Goal: Entertainment & Leisure: Consume media (video, audio)

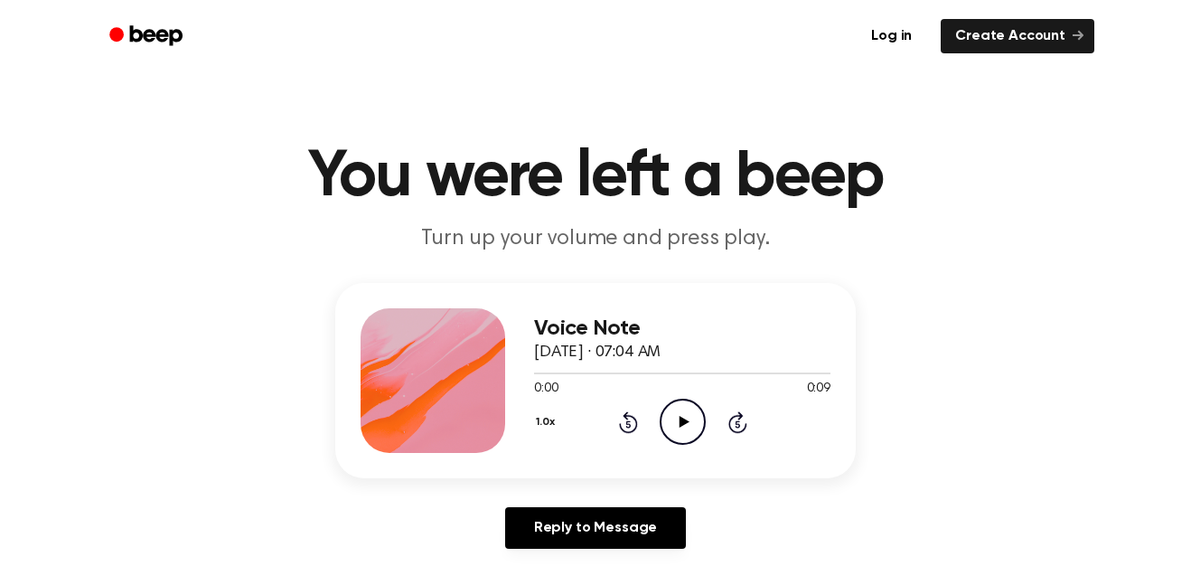
click at [688, 419] on icon "Play Audio" at bounding box center [683, 422] width 46 height 46
click at [679, 442] on icon "Play Audio" at bounding box center [683, 422] width 46 height 46
click at [693, 424] on icon "Pause Audio" at bounding box center [683, 422] width 46 height 46
click at [635, 424] on icon at bounding box center [628, 422] width 19 height 22
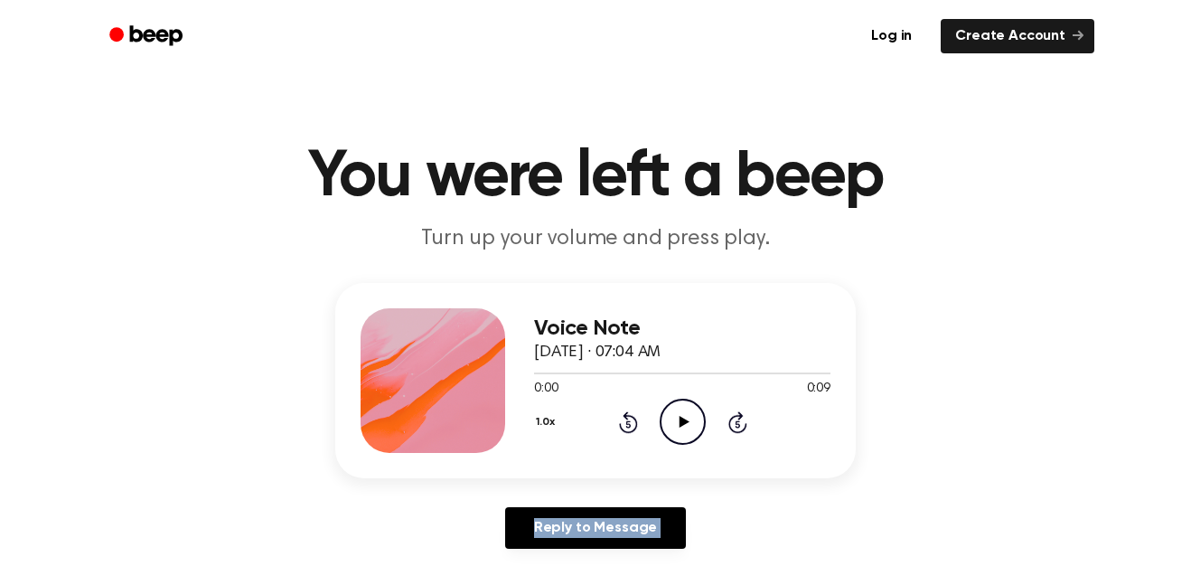
click at [635, 424] on icon at bounding box center [628, 422] width 19 height 22
click at [901, 163] on h1 "You were left a beep" at bounding box center [595, 177] width 925 height 65
click at [688, 426] on icon "Play Audio" at bounding box center [683, 422] width 46 height 46
click at [680, 424] on icon at bounding box center [684, 422] width 10 height 12
click at [685, 416] on icon "Play Audio" at bounding box center [683, 422] width 46 height 46
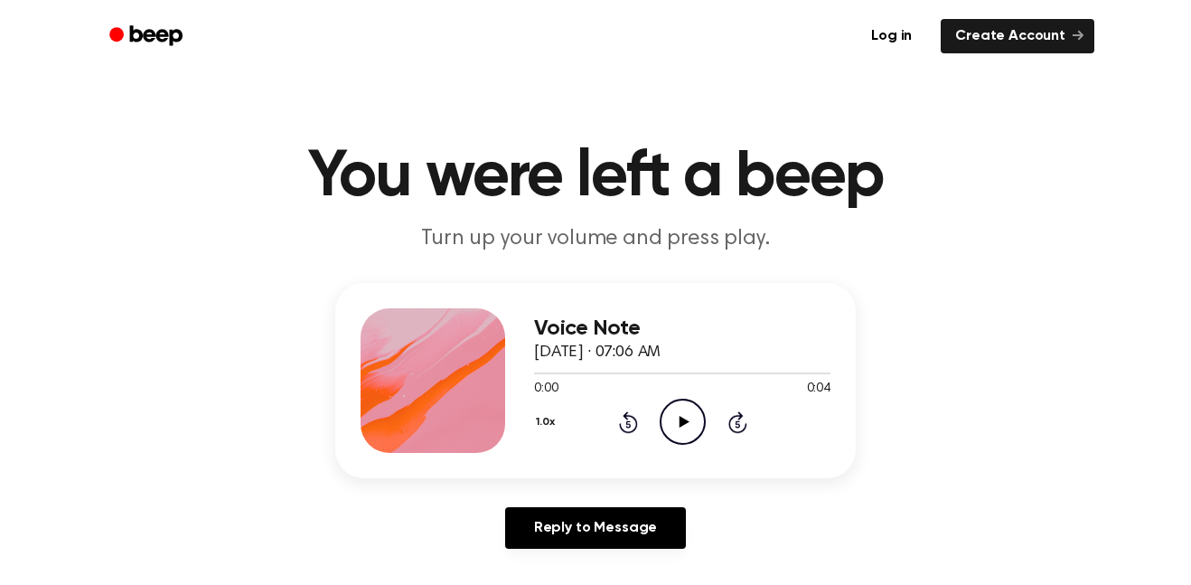
click at [689, 409] on icon "Play Audio" at bounding box center [683, 422] width 46 height 46
click at [691, 431] on icon "Play Audio" at bounding box center [683, 422] width 46 height 46
click at [677, 414] on icon "Play Audio" at bounding box center [683, 422] width 46 height 46
click at [684, 422] on icon at bounding box center [684, 422] width 10 height 12
click at [657, 408] on div "1.0x Rewind 5 seconds Play Audio Skip 5 seconds" at bounding box center [682, 422] width 296 height 46
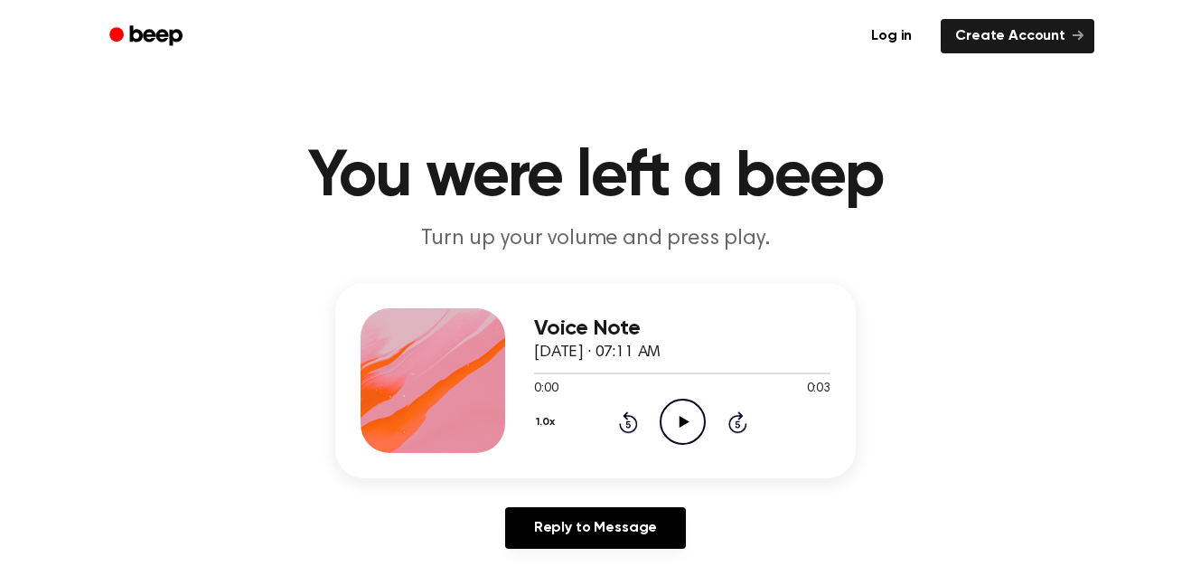
click at [667, 413] on icon "Play Audio" at bounding box center [683, 422] width 46 height 46
click at [691, 422] on icon "Play Audio" at bounding box center [683, 422] width 46 height 46
click at [688, 415] on icon "Play Audio" at bounding box center [683, 422] width 46 height 46
click at [672, 403] on icon "Play Audio" at bounding box center [683, 422] width 46 height 46
click at [672, 417] on icon "Play Audio" at bounding box center [683, 422] width 46 height 46
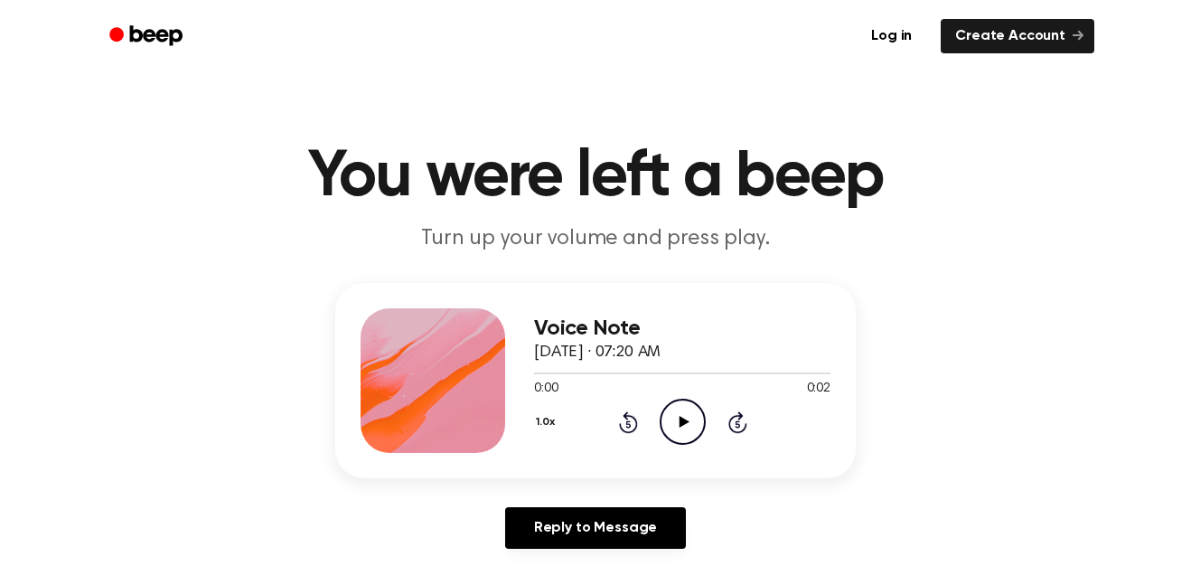
click at [678, 405] on icon "Play Audio" at bounding box center [683, 422] width 46 height 46
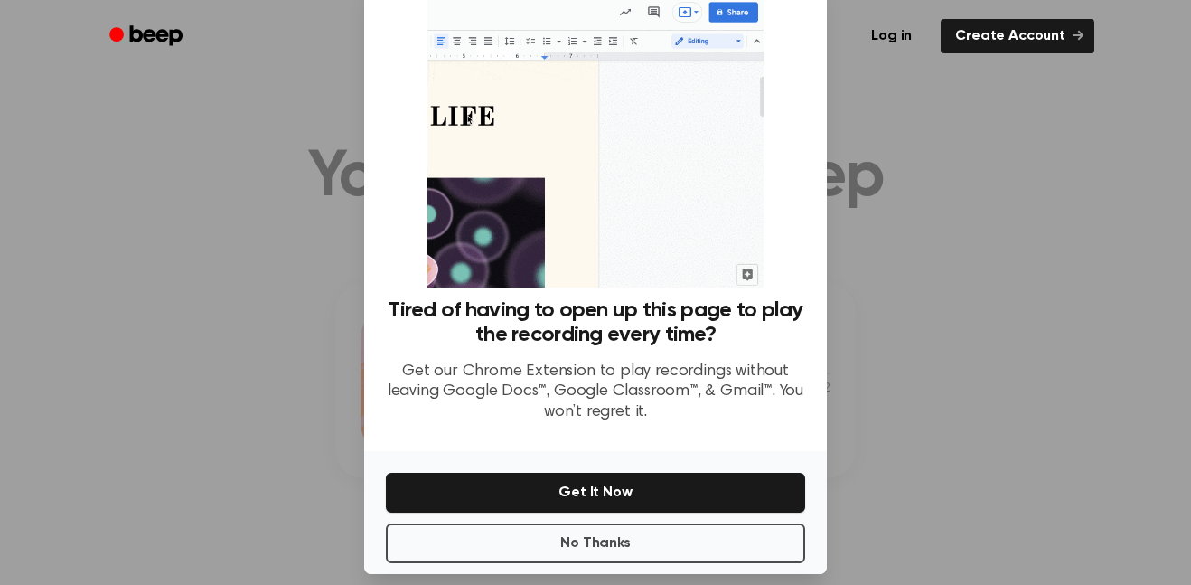
scroll to position [61, 0]
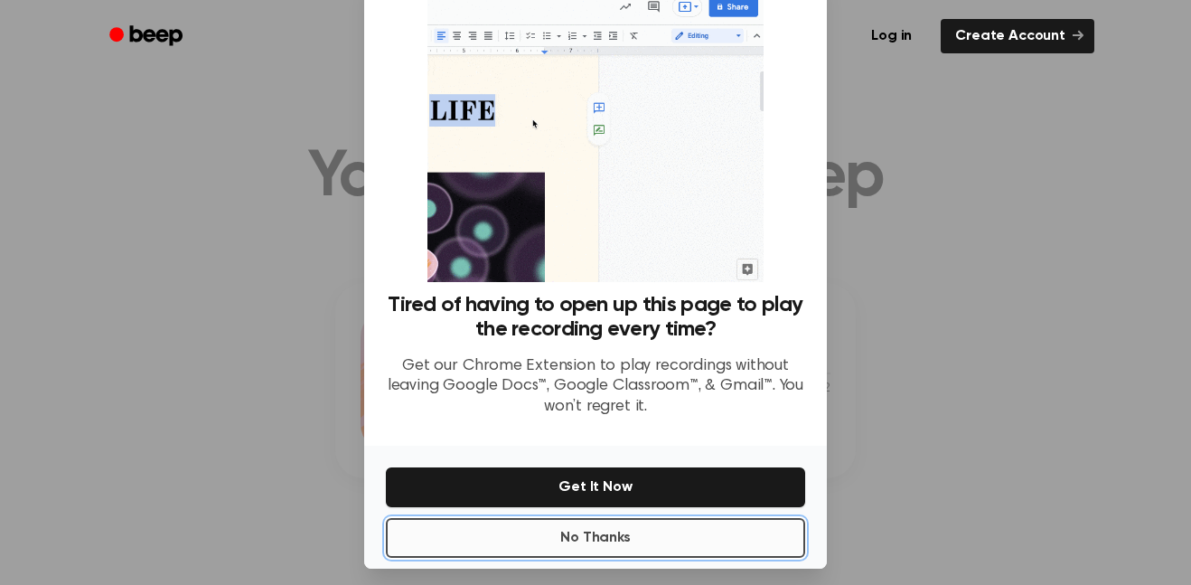
click at [670, 535] on button "No Thanks" at bounding box center [595, 538] width 419 height 40
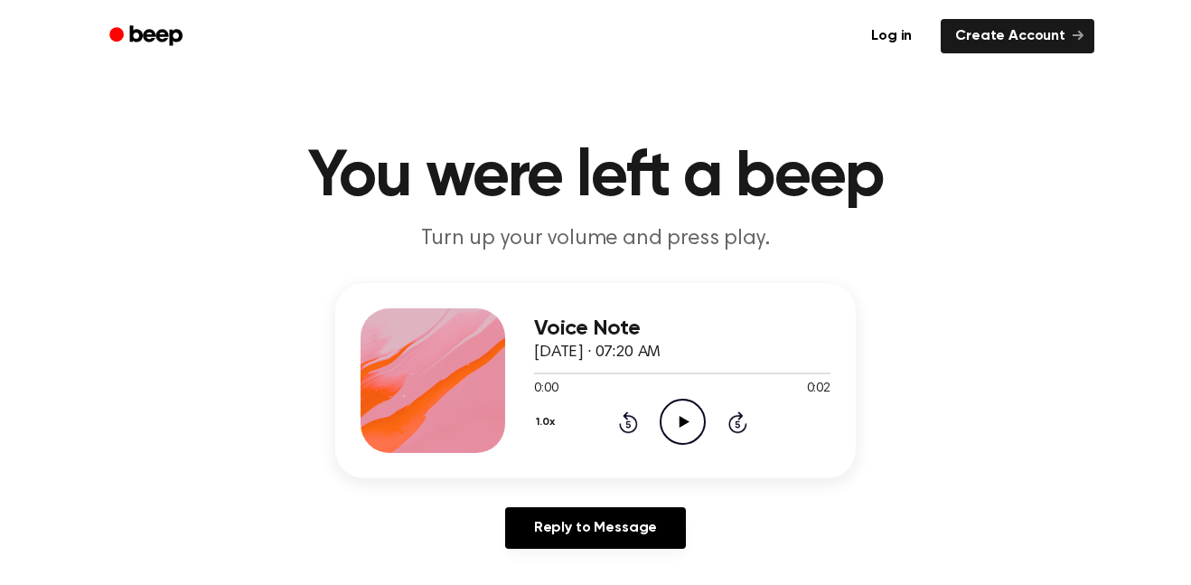
click at [682, 437] on icon "Play Audio" at bounding box center [683, 422] width 46 height 46
click at [670, 418] on icon "Play Audio" at bounding box center [683, 422] width 46 height 46
click at [634, 418] on icon at bounding box center [628, 422] width 19 height 22
click at [634, 419] on icon at bounding box center [628, 422] width 19 height 22
